Goal: Task Accomplishment & Management: Manage account settings

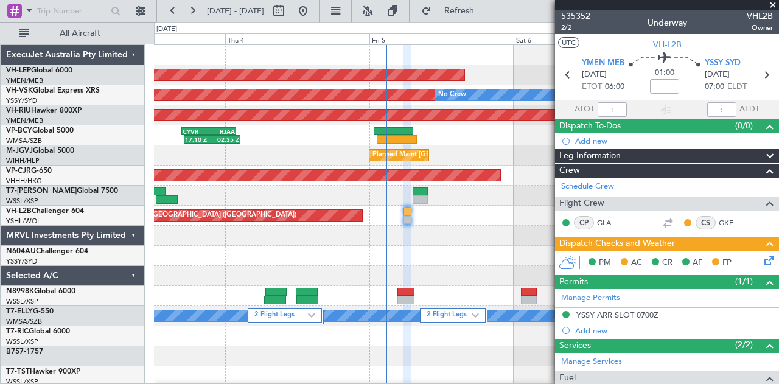
click at [762, 263] on icon at bounding box center [767, 259] width 10 height 10
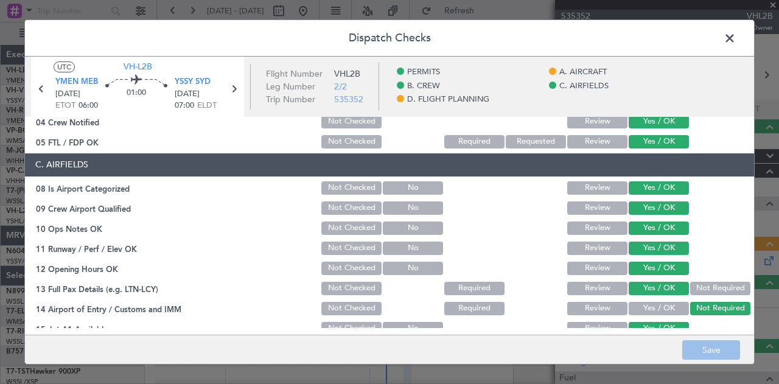
scroll to position [502, 0]
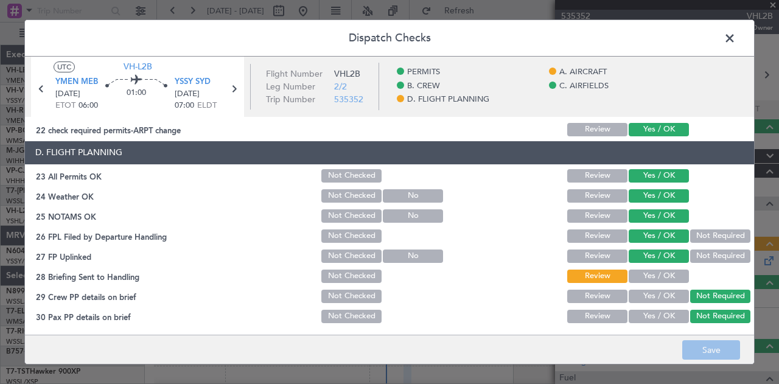
click at [661, 272] on button "Yes / OK" at bounding box center [658, 276] width 60 height 13
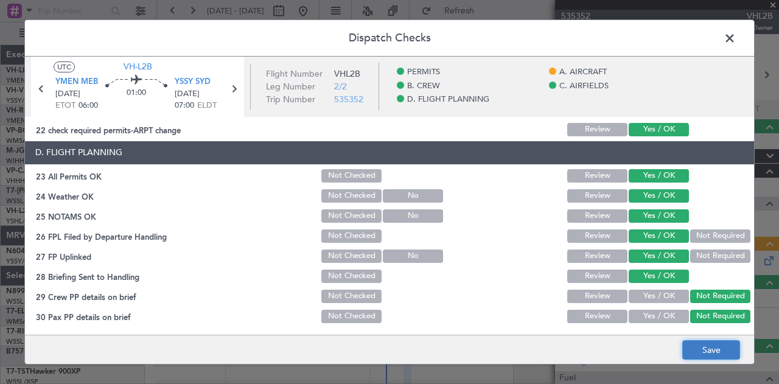
click at [706, 346] on button "Save" at bounding box center [711, 349] width 58 height 19
click at [736, 40] on span at bounding box center [736, 41] width 0 height 24
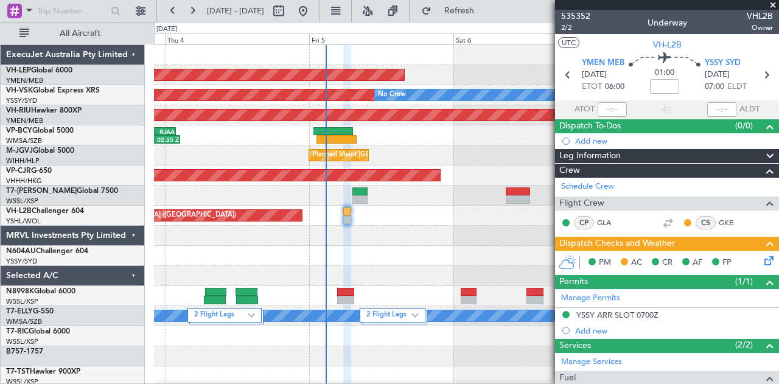
click at [344, 235] on div at bounding box center [466, 236] width 625 height 20
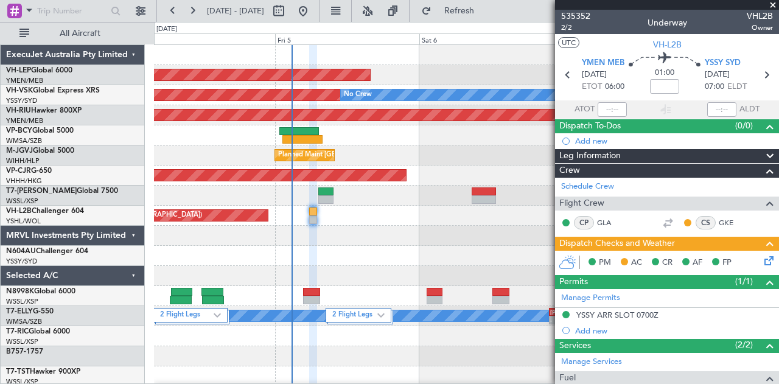
click at [774, 5] on span at bounding box center [773, 5] width 12 height 11
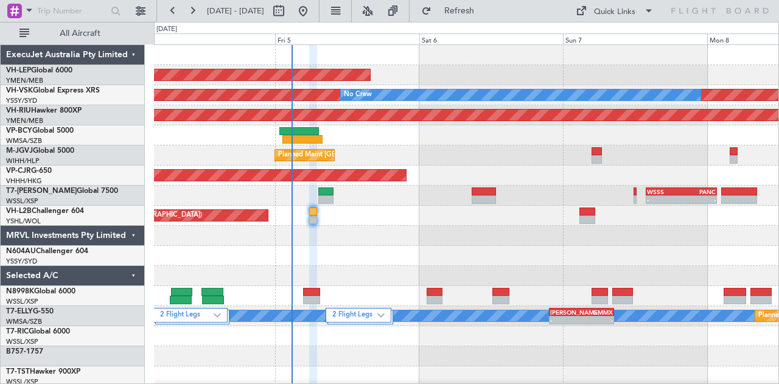
type input "0"
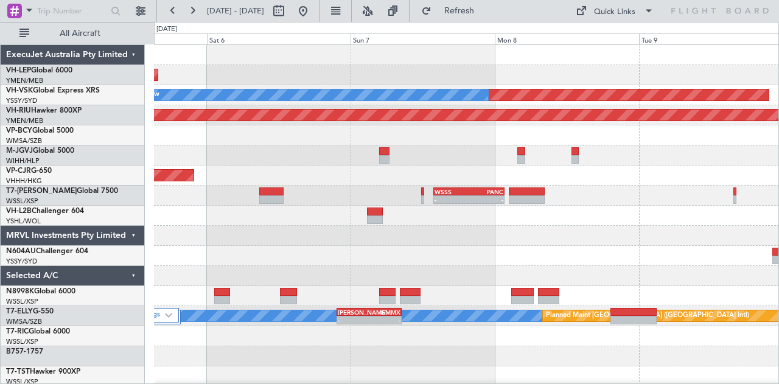
click at [359, 246] on div "Unplanned Maint Wichita (Wichita Mid-continent) Unplanned Maint Sydney ([PERSON…" at bounding box center [466, 376] width 625 height 663
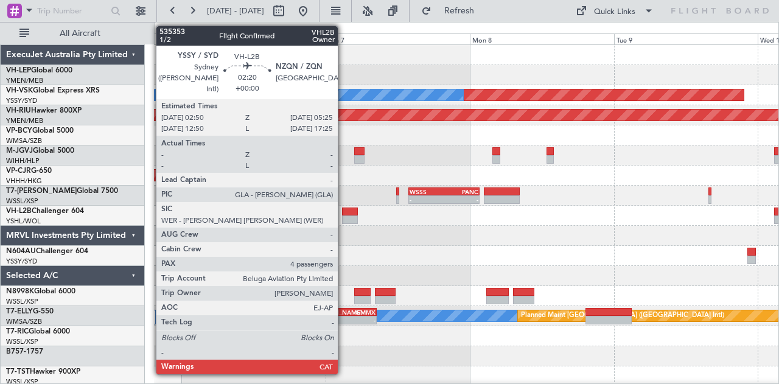
click at [344, 216] on div at bounding box center [350, 219] width 16 height 9
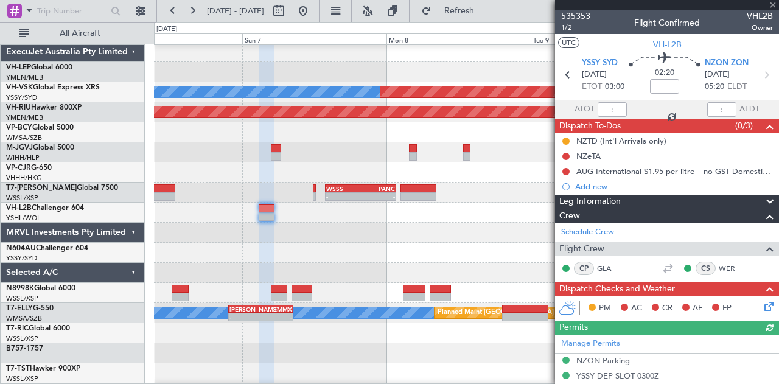
click at [293, 247] on div at bounding box center [466, 253] width 625 height 20
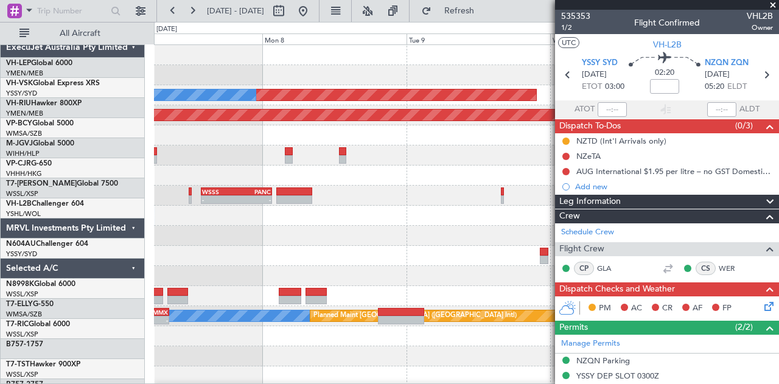
scroll to position [0, 0]
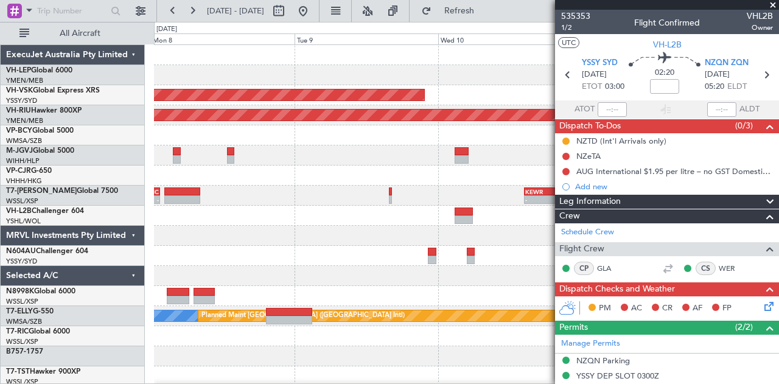
click at [375, 250] on div at bounding box center [466, 256] width 625 height 20
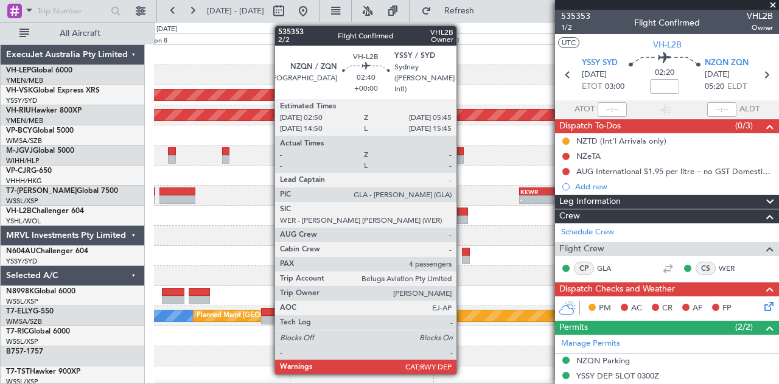
click at [462, 219] on div at bounding box center [459, 219] width 18 height 9
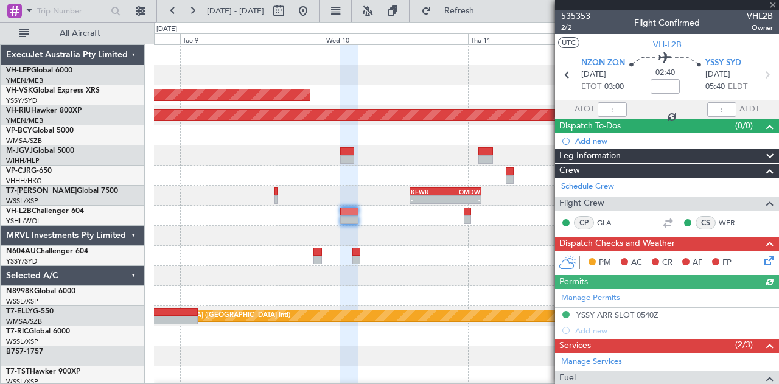
click at [318, 243] on div at bounding box center [466, 236] width 625 height 20
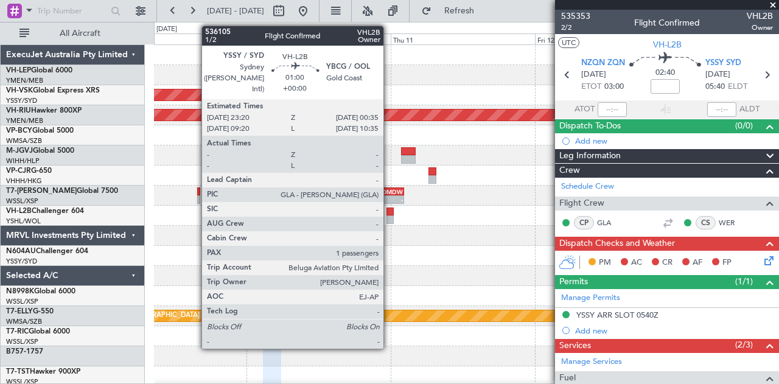
click at [389, 217] on div at bounding box center [390, 219] width 8 height 9
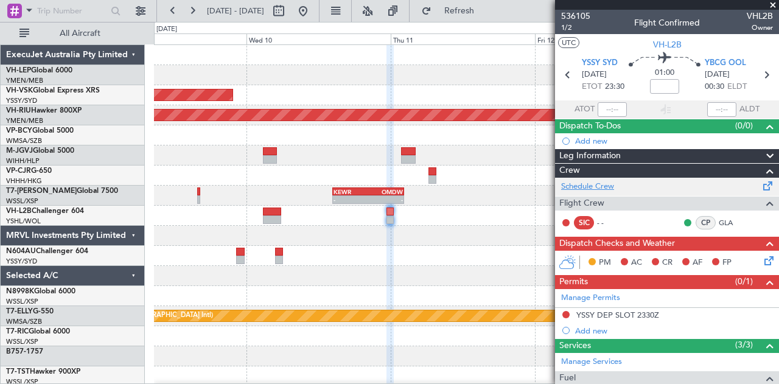
click at [591, 182] on link "Schedule Crew" at bounding box center [587, 187] width 53 height 12
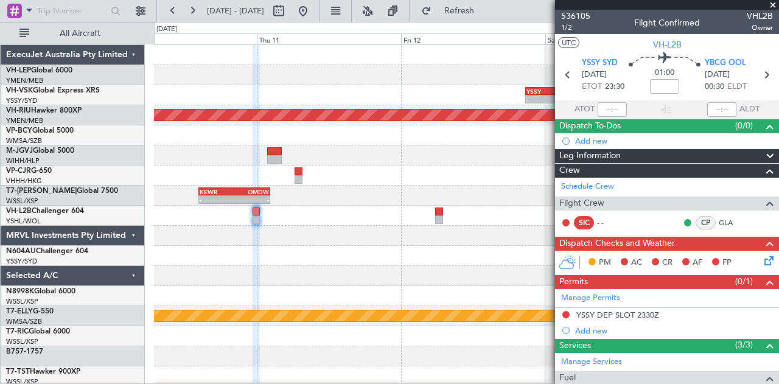
click at [300, 229] on div at bounding box center [466, 236] width 625 height 20
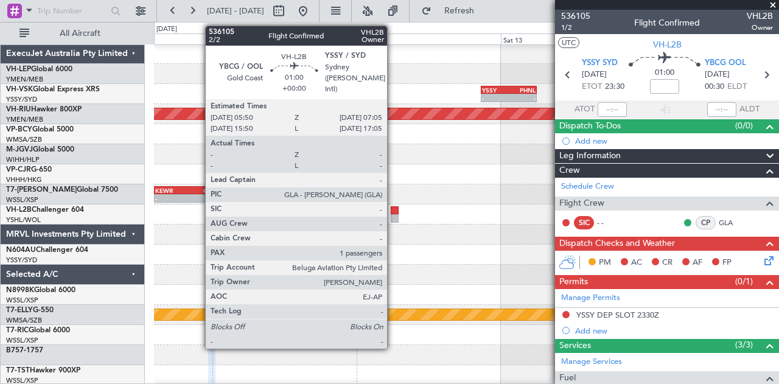
click at [393, 213] on div at bounding box center [395, 210] width 8 height 9
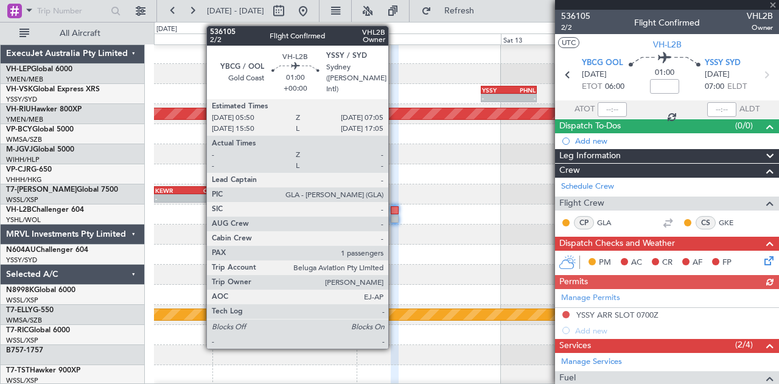
click at [394, 211] on div at bounding box center [395, 210] width 8 height 9
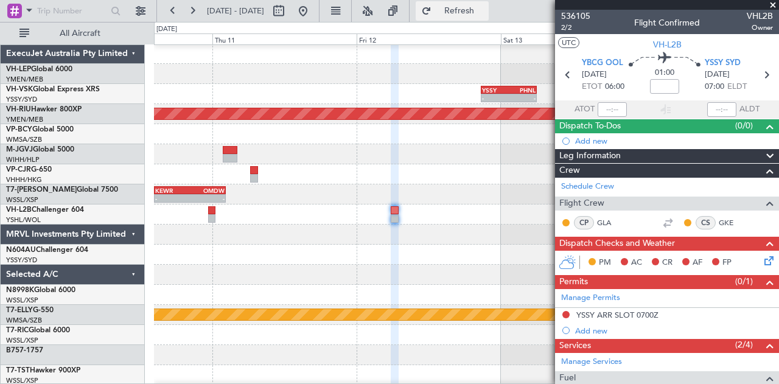
click at [478, 8] on span "Refresh" at bounding box center [459, 11] width 51 height 9
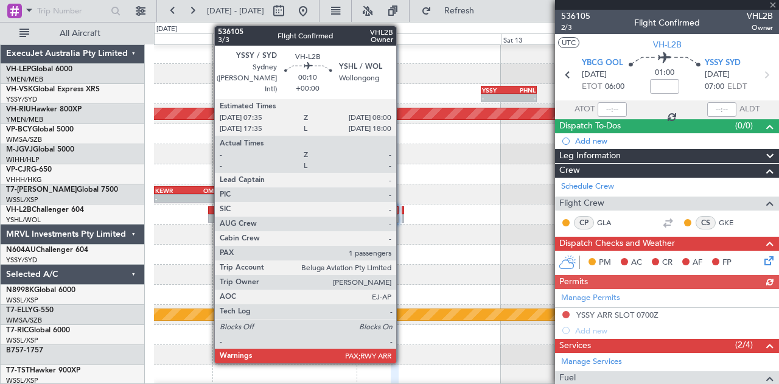
click at [402, 218] on div at bounding box center [403, 218] width 3 height 9
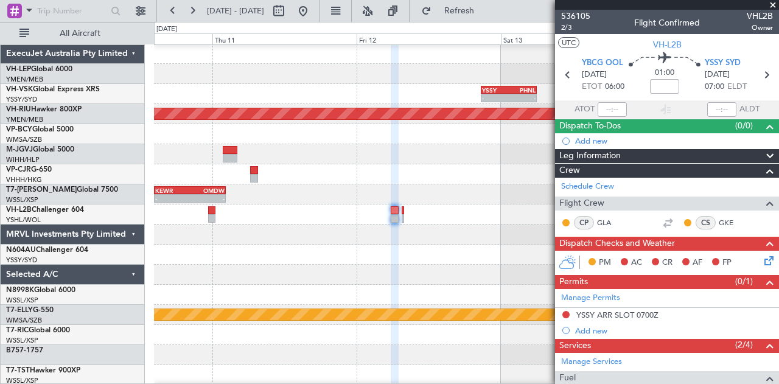
click at [404, 212] on div at bounding box center [466, 214] width 625 height 20
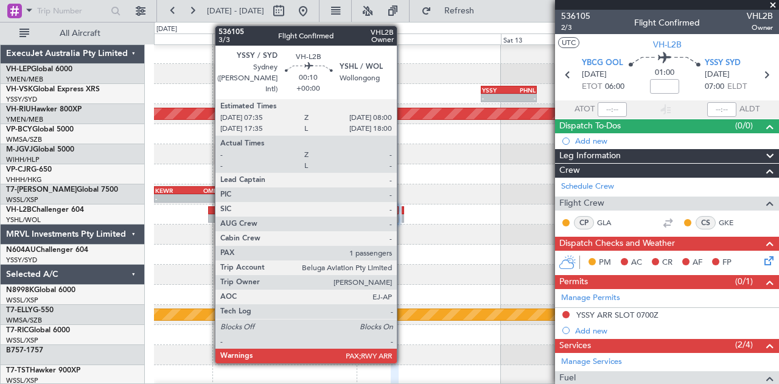
click at [403, 212] on div at bounding box center [403, 210] width 3 height 9
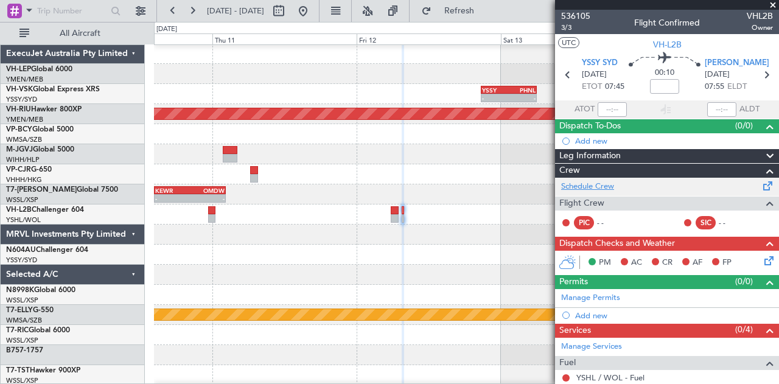
click at [594, 184] on link "Schedule Crew" at bounding box center [587, 187] width 53 height 12
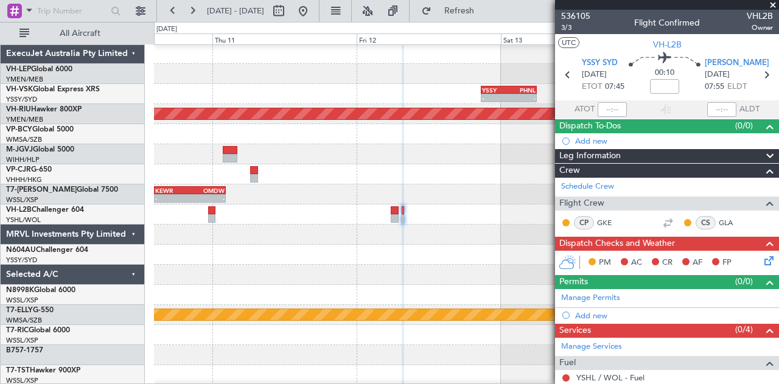
type input "0"
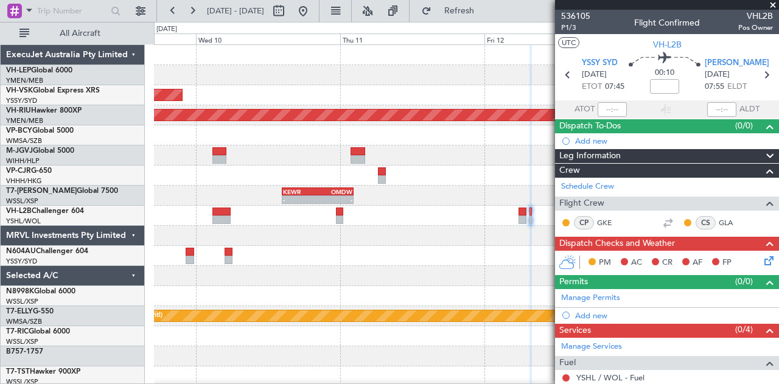
click at [381, 170] on div "- - YSSY 20:50 Z PHNL 06:05 Z Unplanned Maint Sydney ([PERSON_NAME] Intl) Plann…" at bounding box center [466, 376] width 625 height 663
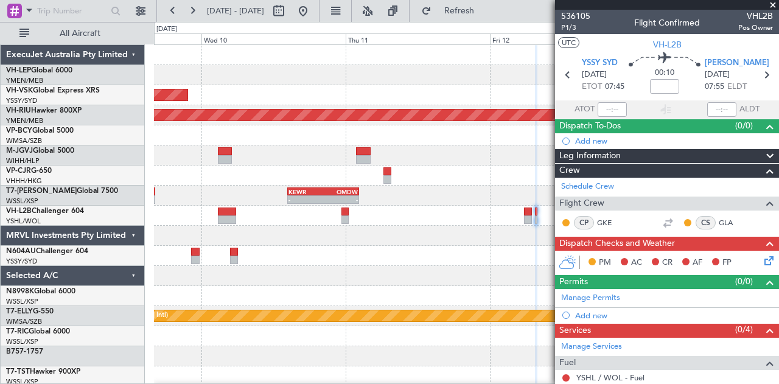
click at [443, 170] on div "- - YSSY 20:50 Z PHNL 06:05 Z Unplanned Maint Sydney ([PERSON_NAME] Intl) Plann…" at bounding box center [466, 376] width 625 height 663
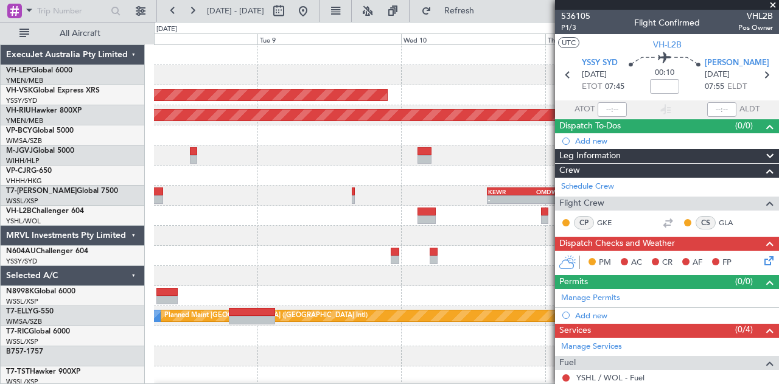
click at [393, 165] on div "Unplanned Maint Sydney ([PERSON_NAME] Intl) - - YSSY 20:50 Z PHNL 06:05 Z No Cr…" at bounding box center [466, 376] width 625 height 663
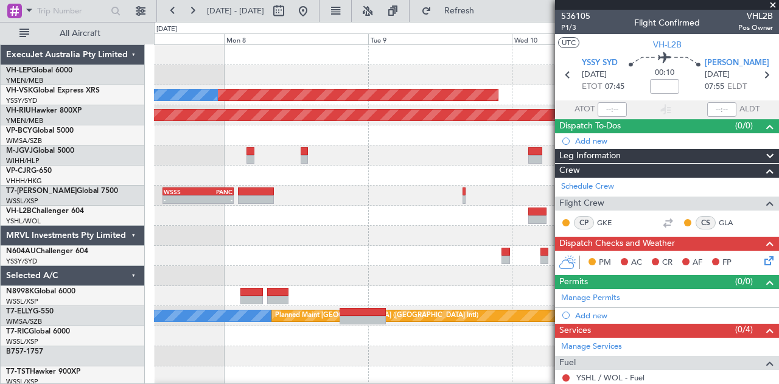
click at [394, 183] on div "Unplanned Maint Sydney ([PERSON_NAME] Intl) No Crew - - YSSY 20:50 Z PHNL 06:05…" at bounding box center [466, 376] width 625 height 663
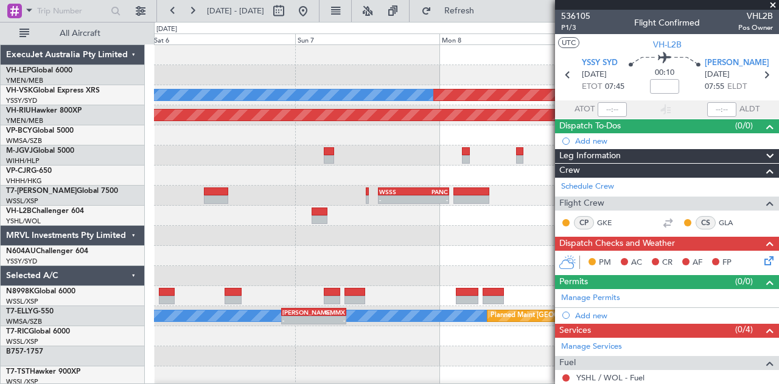
click at [364, 178] on div "Unplanned Maint Wichita (Wichita Mid-continent) Unplanned Maint Sydney ([PERSON…" at bounding box center [466, 376] width 625 height 663
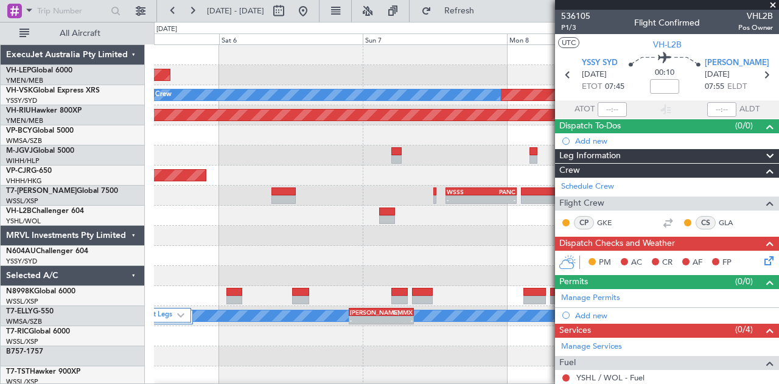
click at [375, 181] on div "Unplanned Maint Wichita (Wichita Mid-continent) Unplanned Maint Sydney ([PERSON…" at bounding box center [466, 376] width 625 height 663
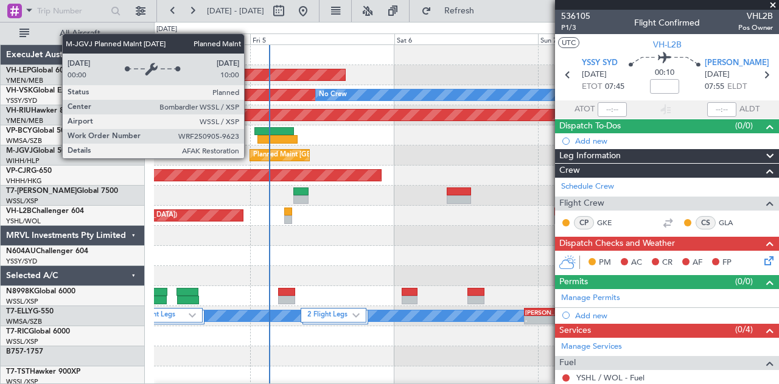
click at [330, 172] on div "Unplanned Maint Wichita (Wichita Mid-continent) Unplanned Maint Sydney ([PERSON…" at bounding box center [466, 376] width 625 height 663
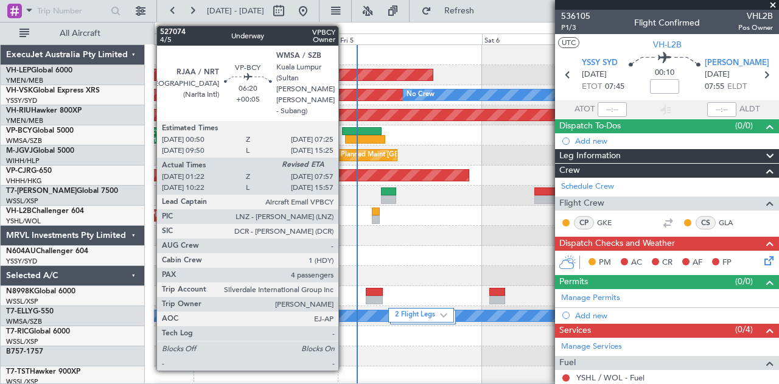
click at [344, 128] on div at bounding box center [362, 131] width 40 height 9
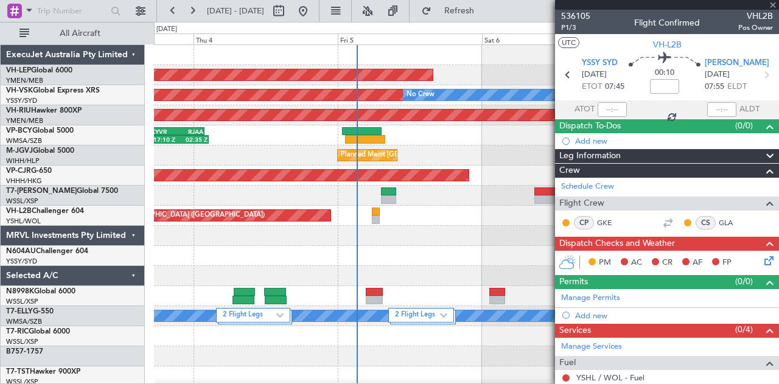
type input "+00:05"
type input "01:32"
type input "4"
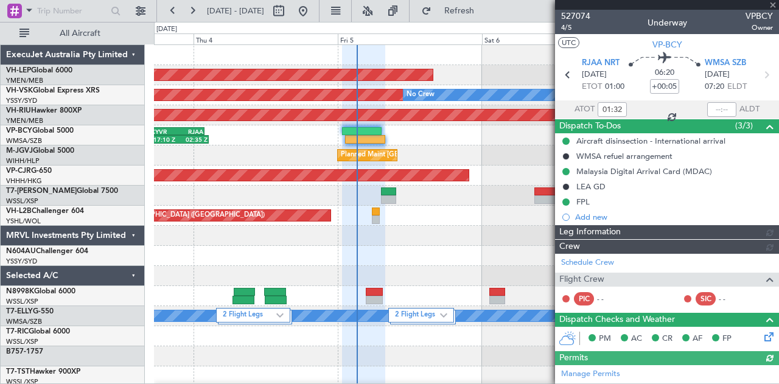
type input "[PERSON_NAME] (BTA)"
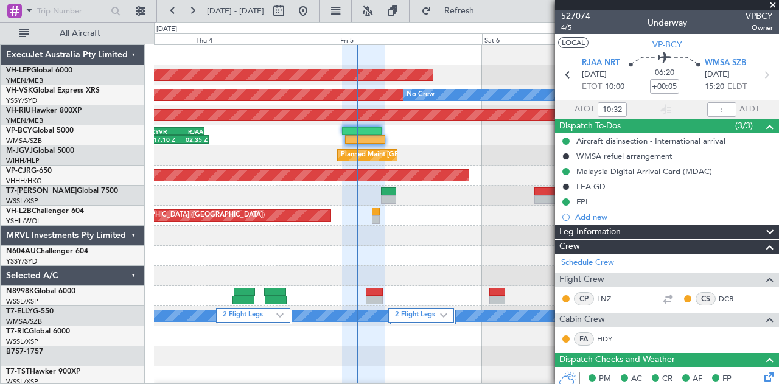
type input "01:32"
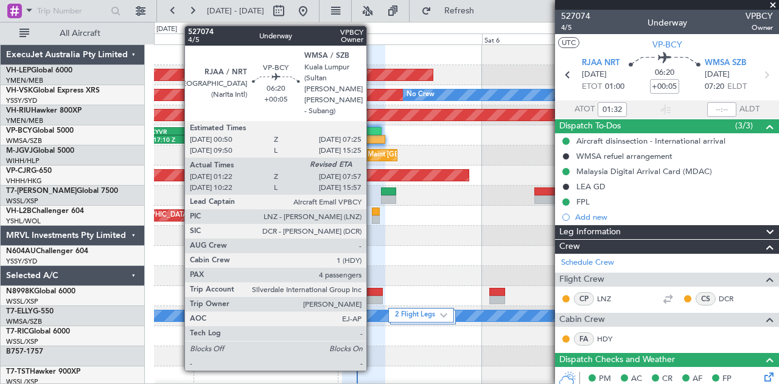
click at [372, 135] on div at bounding box center [365, 139] width 40 height 9
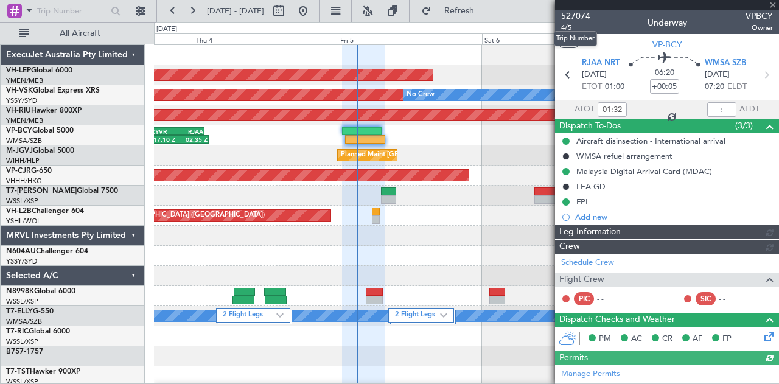
type input "[PERSON_NAME] (BTA)"
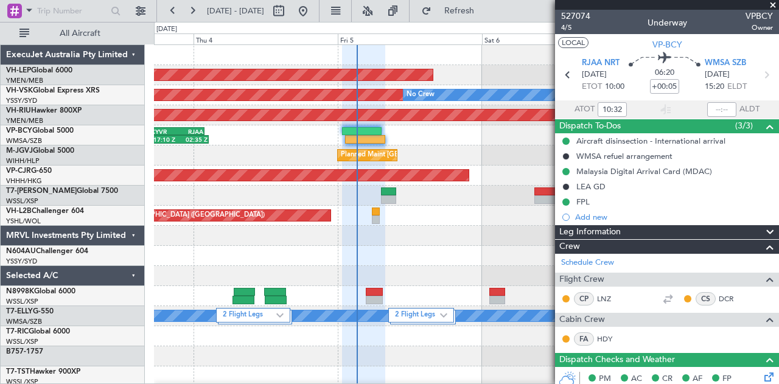
type input "01:32"
click at [571, 259] on link "Schedule Crew" at bounding box center [587, 263] width 53 height 12
type input "[PERSON_NAME] (BTA)"
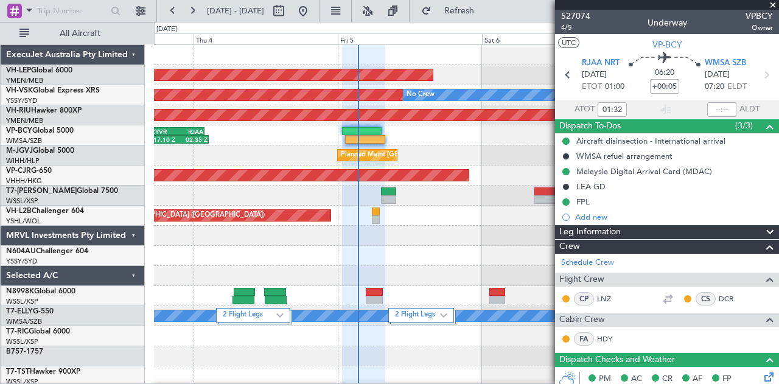
type input "[PERSON_NAME] (BTA)"
